Goal: Information Seeking & Learning: Understand process/instructions

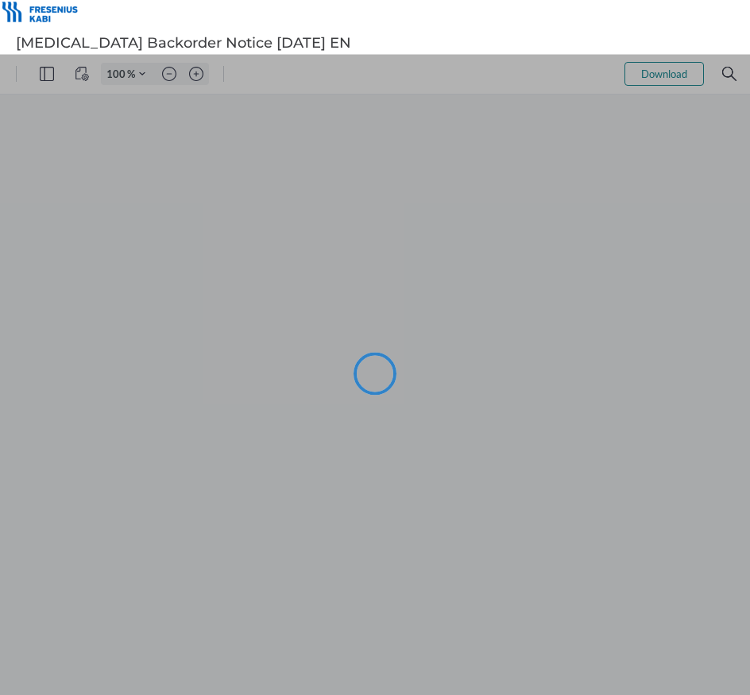
type input "95"
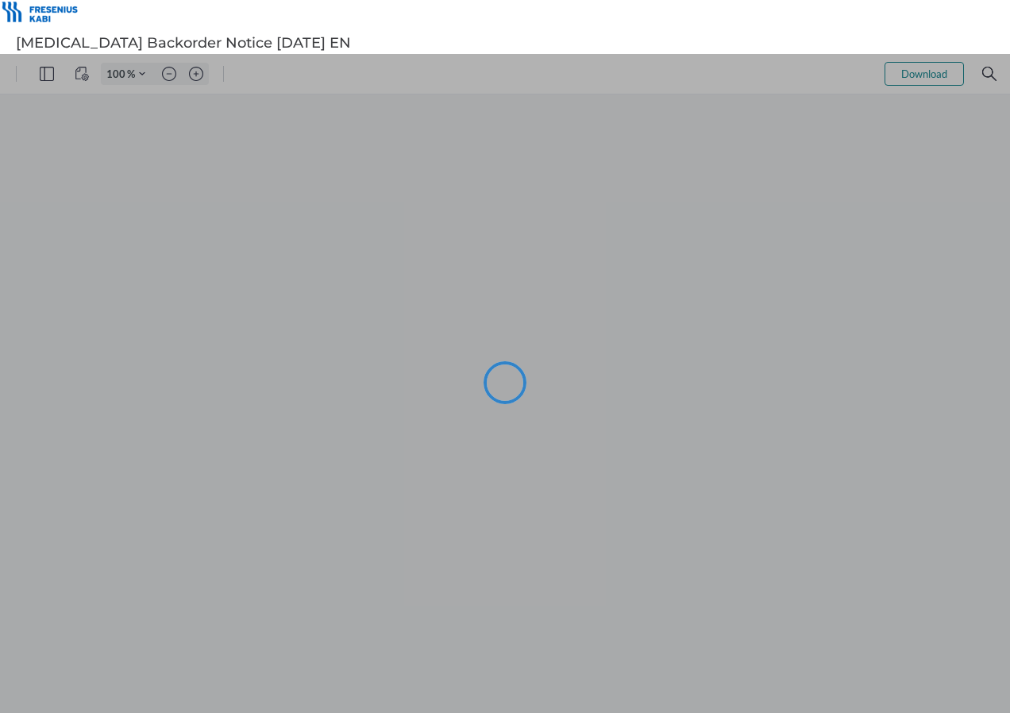
type input "98"
